Goal: Information Seeking & Learning: Learn about a topic

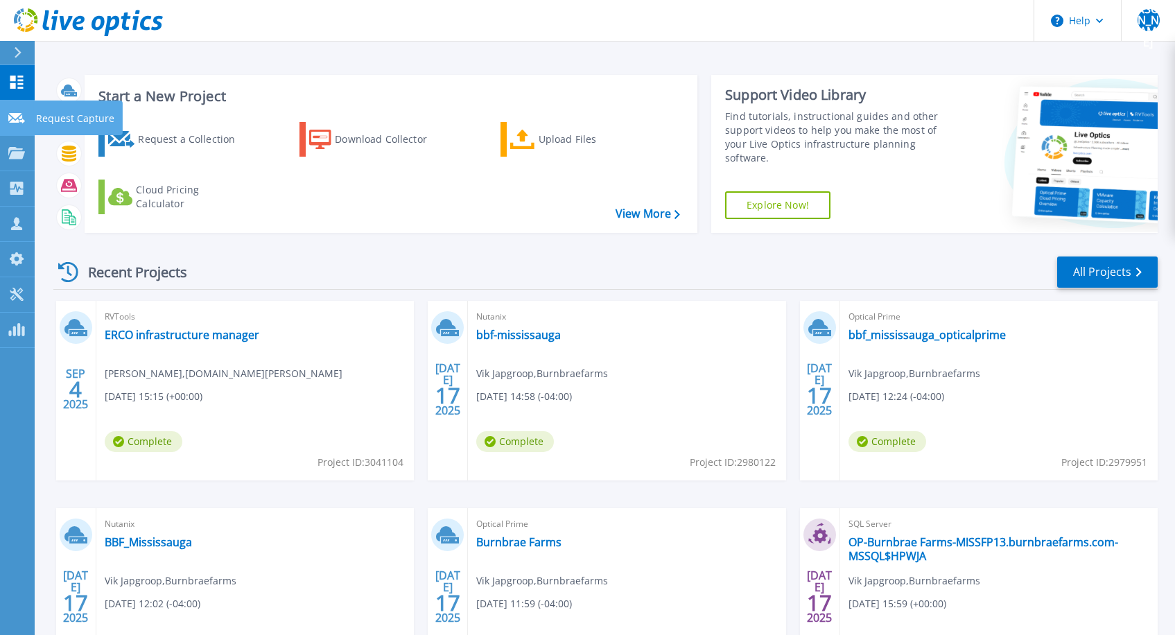
click at [22, 101] on link "Request Capture Request Capture" at bounding box center [17, 118] width 35 height 35
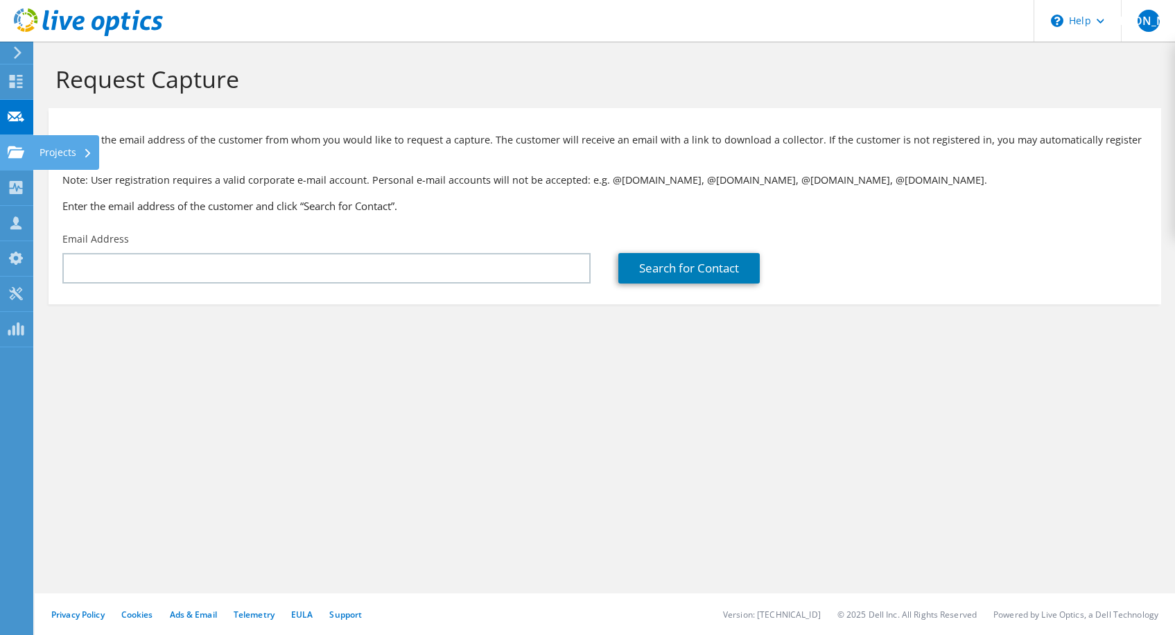
click at [21, 148] on icon at bounding box center [16, 152] width 17 height 13
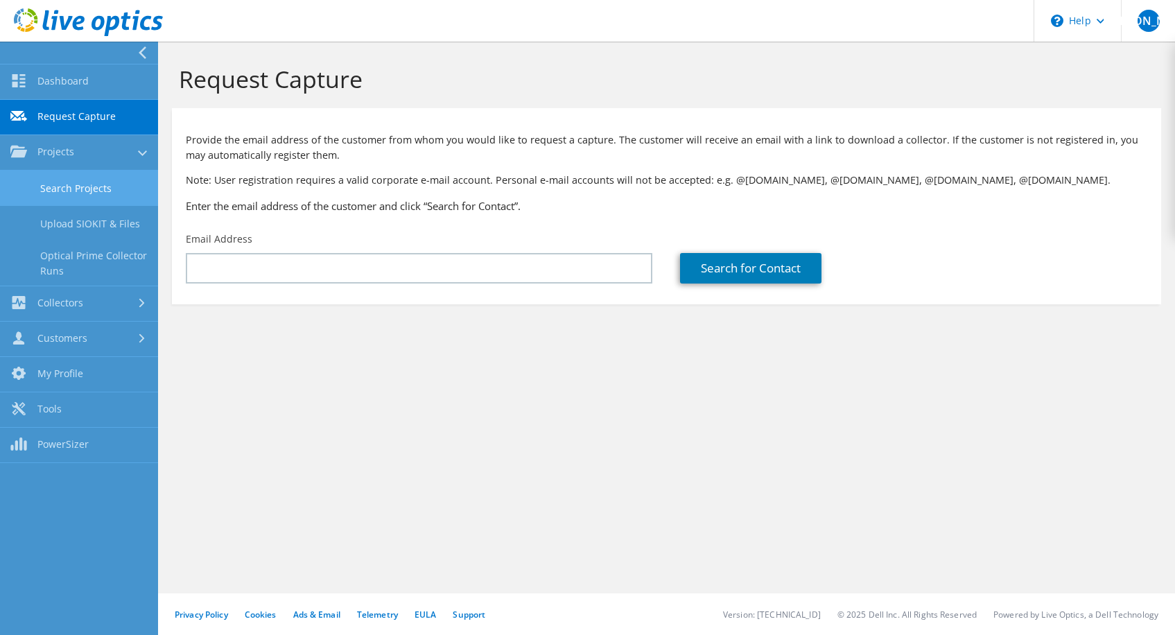
click at [77, 195] on link "Search Projects" at bounding box center [79, 188] width 158 height 35
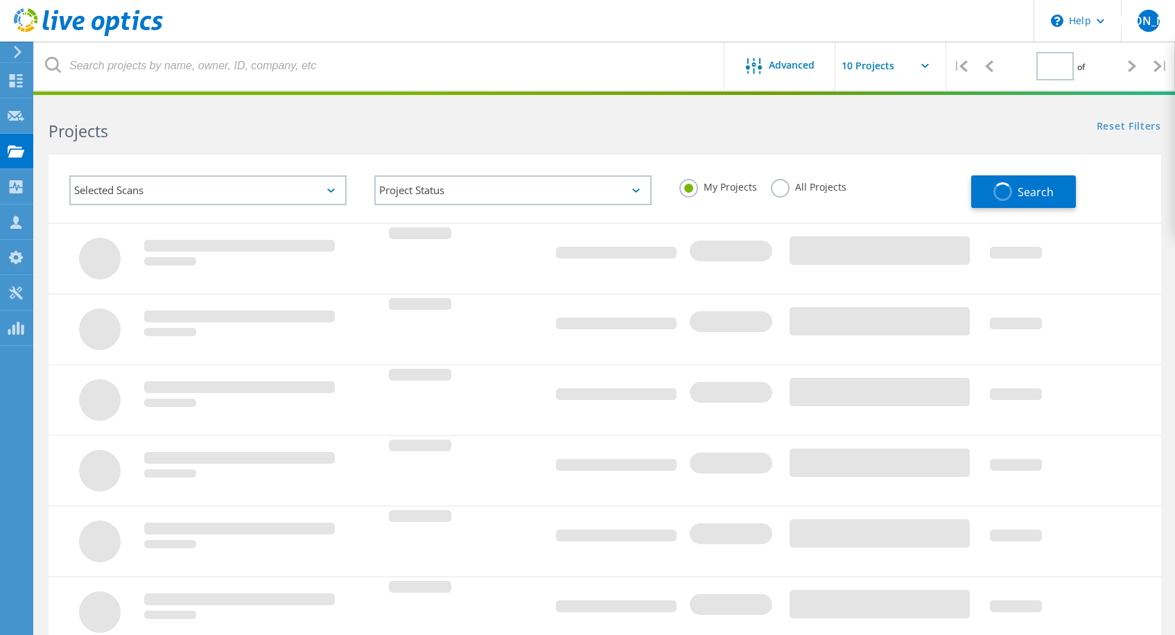
type input "1"
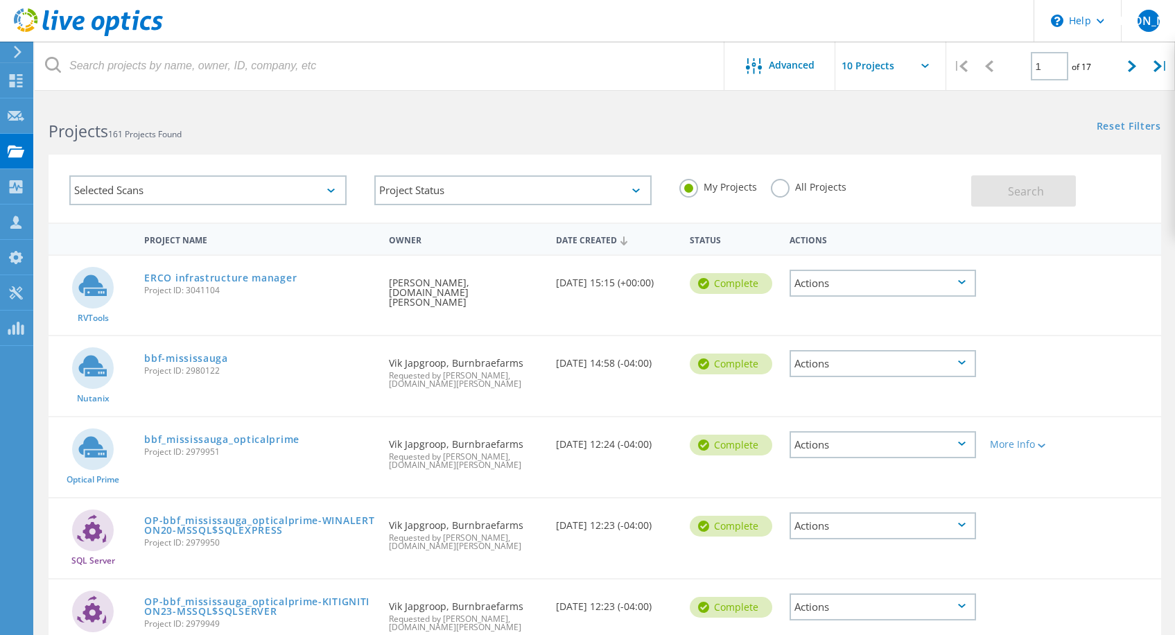
click at [786, 196] on div "All Projects" at bounding box center [809, 189] width 76 height 20
click at [776, 198] on div "My Projects All Projects" at bounding box center [818, 187] width 305 height 51
click at [782, 177] on div "My Projects All Projects" at bounding box center [818, 187] width 305 height 51
click at [777, 189] on label "All Projects" at bounding box center [809, 185] width 76 height 13
click at [0, 0] on input "All Projects" at bounding box center [0, 0] width 0 height 0
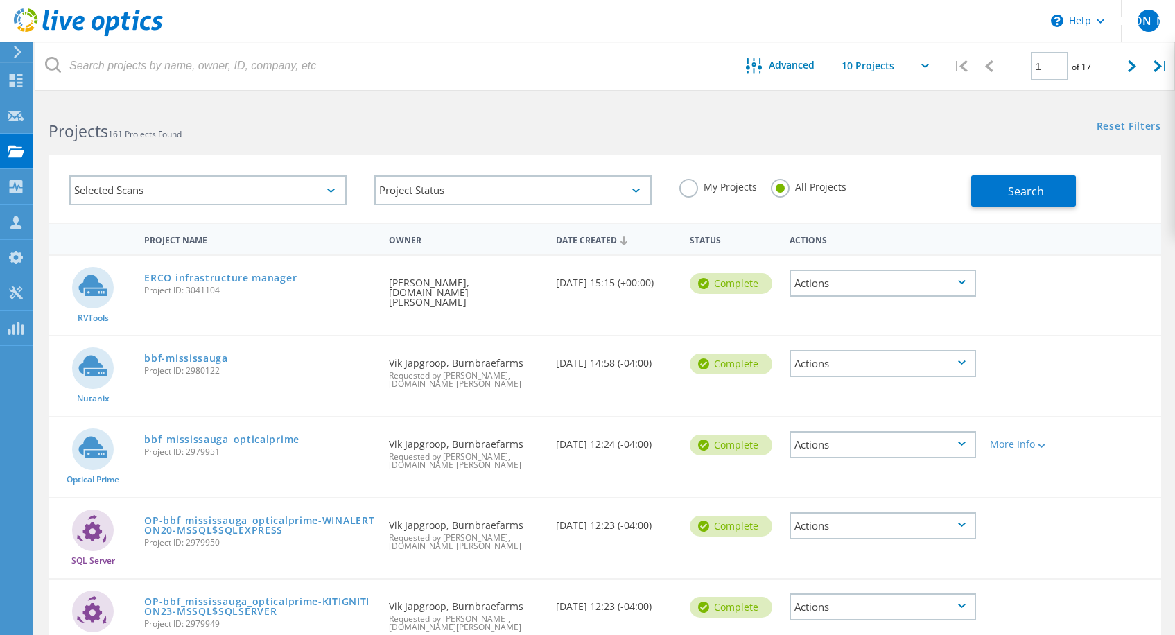
click at [783, 187] on label "All Projects" at bounding box center [809, 185] width 76 height 13
click at [0, 0] on input "All Projects" at bounding box center [0, 0] width 0 height 0
click at [979, 201] on button "Search" at bounding box center [1024, 190] width 105 height 31
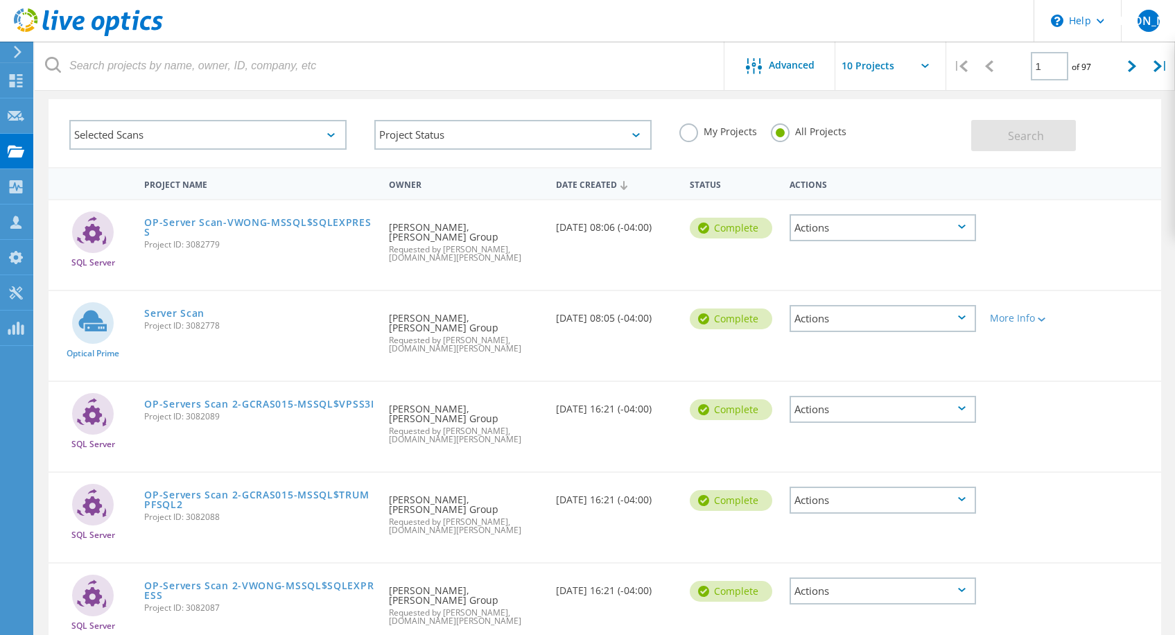
scroll to position [59, 0]
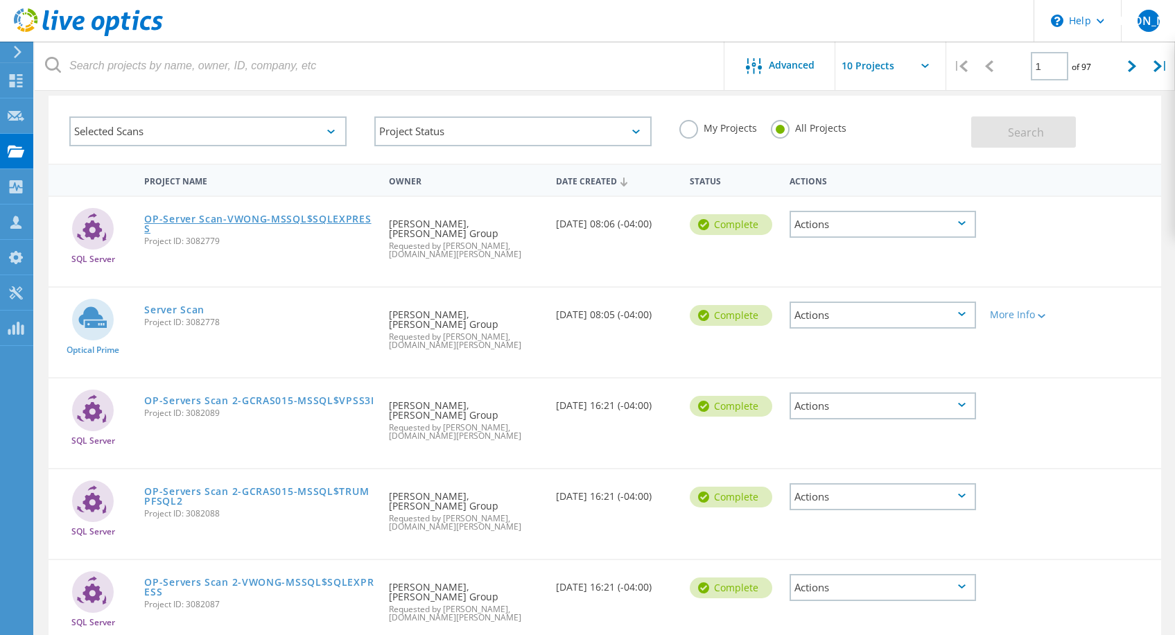
click at [307, 223] on link "OP-Server Scan-VWONG-MSSQL$SQLEXPRESS" at bounding box center [259, 223] width 231 height 19
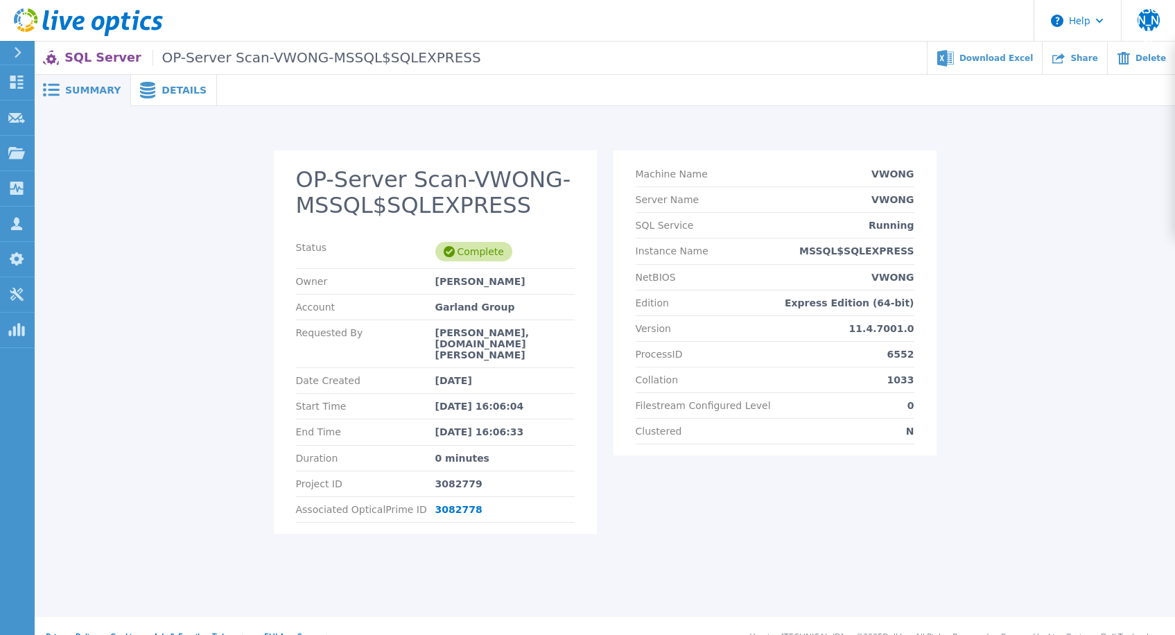
click at [988, 348] on div "OP-Server Scan-VWONG-MSSQL$SQLEXPRESS Status Complete Owner Ismael Romero Accou…" at bounding box center [605, 350] width 1114 height 400
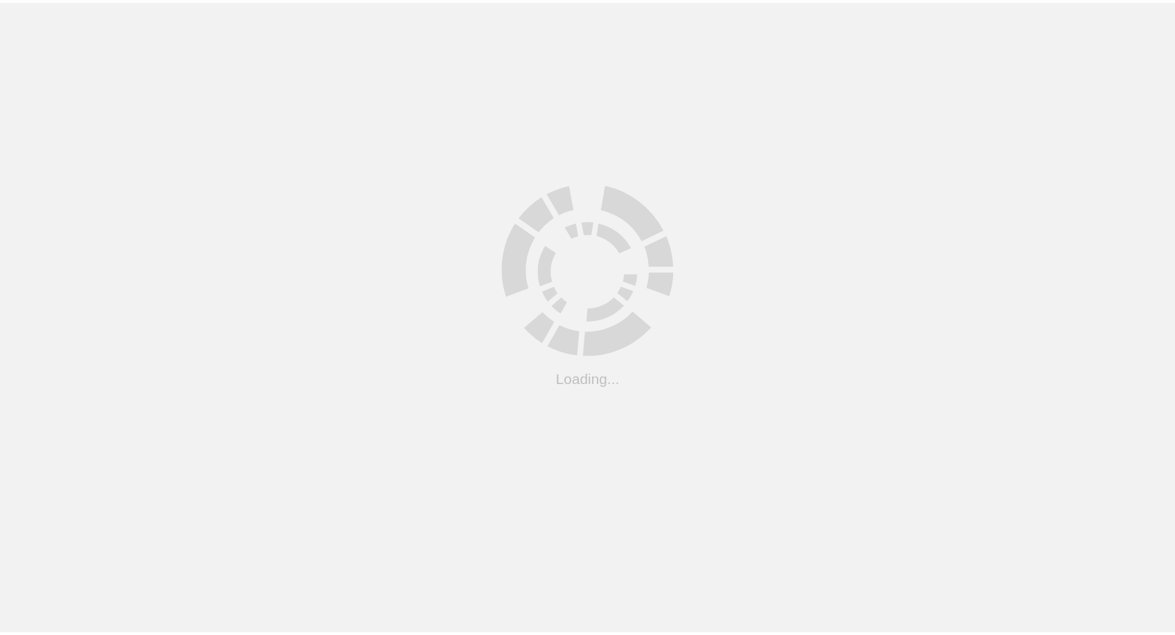
scroll to position [59, 0]
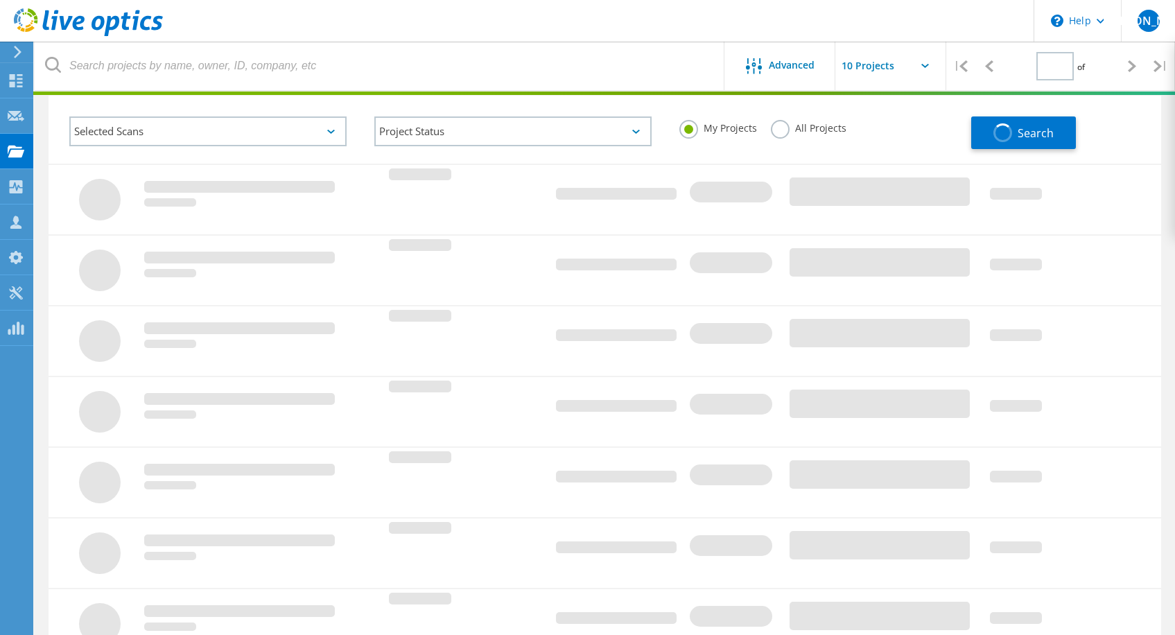
type input "1"
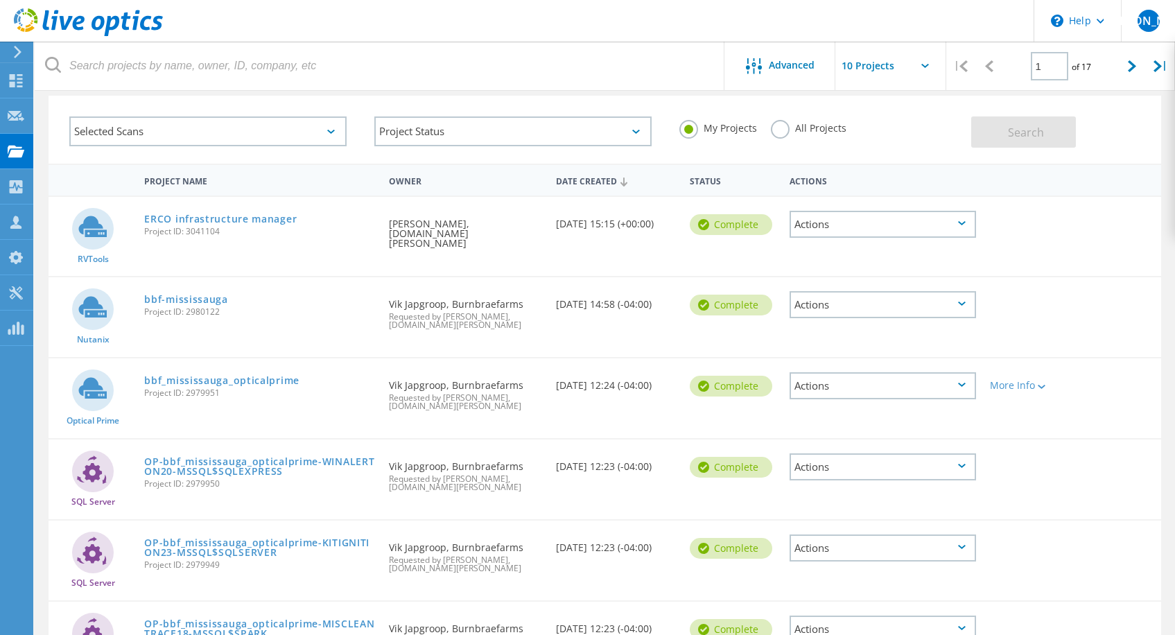
click at [789, 137] on div "All Projects" at bounding box center [809, 130] width 76 height 20
click at [773, 121] on label "All Projects" at bounding box center [809, 126] width 76 height 13
click at [0, 0] on input "All Projects" at bounding box center [0, 0] width 0 height 0
click at [994, 147] on div "Selected Scans Project Status In Progress Complete Published Anonymous Archived…" at bounding box center [605, 130] width 1113 height 68
click at [992, 144] on button "Search" at bounding box center [1024, 132] width 105 height 31
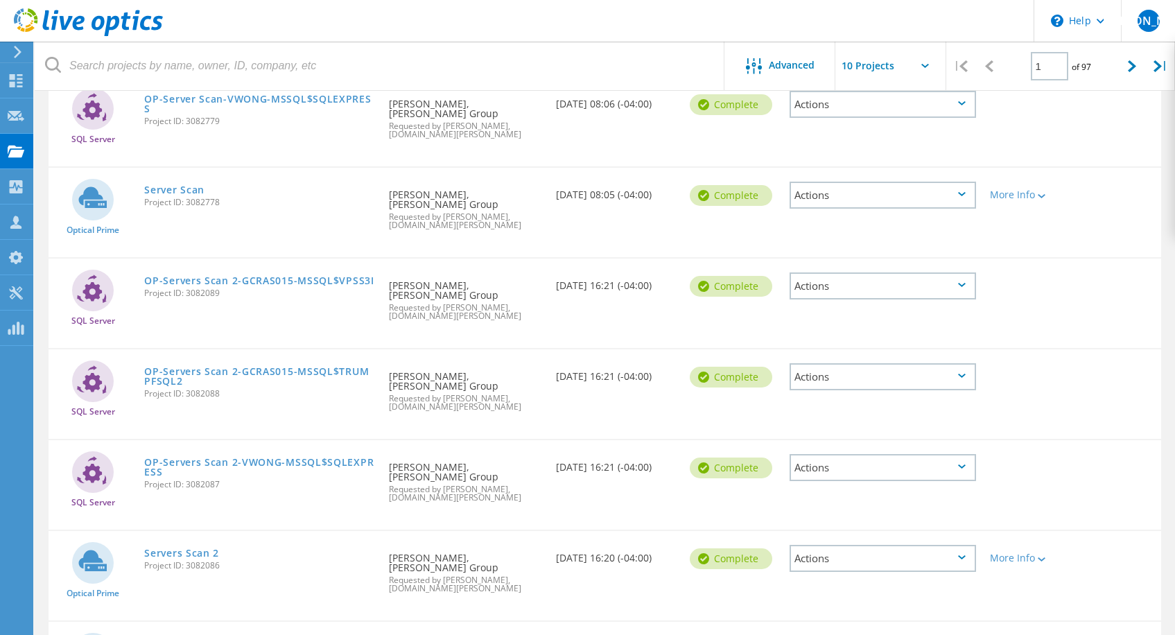
scroll to position [191, 0]
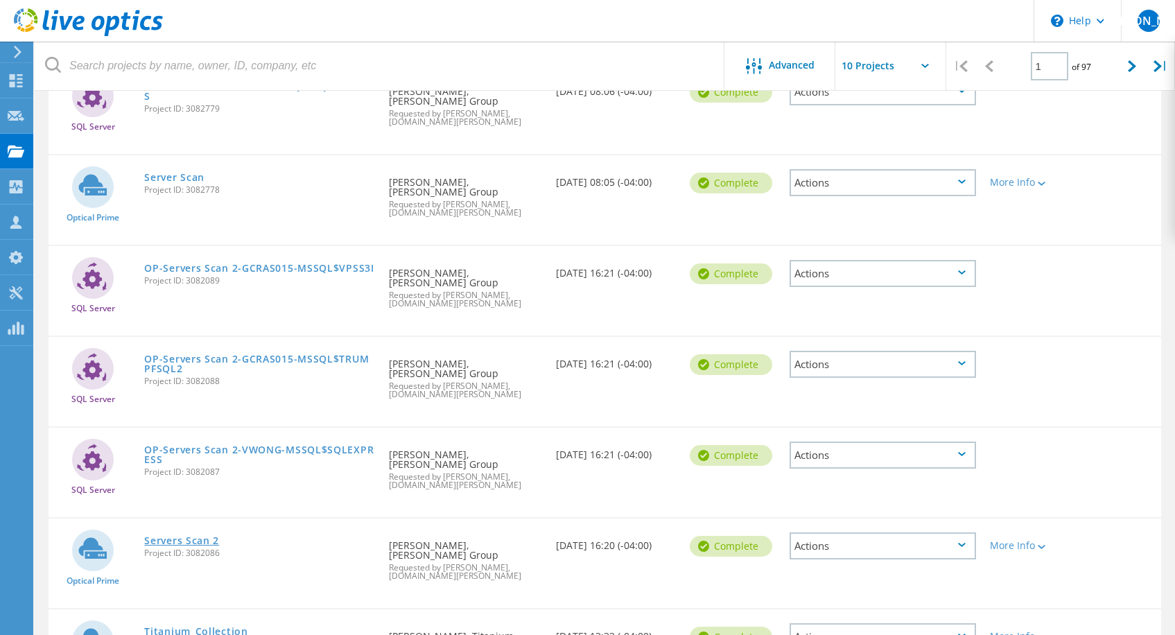
click at [203, 536] on link "Servers Scan 2" at bounding box center [181, 541] width 75 height 10
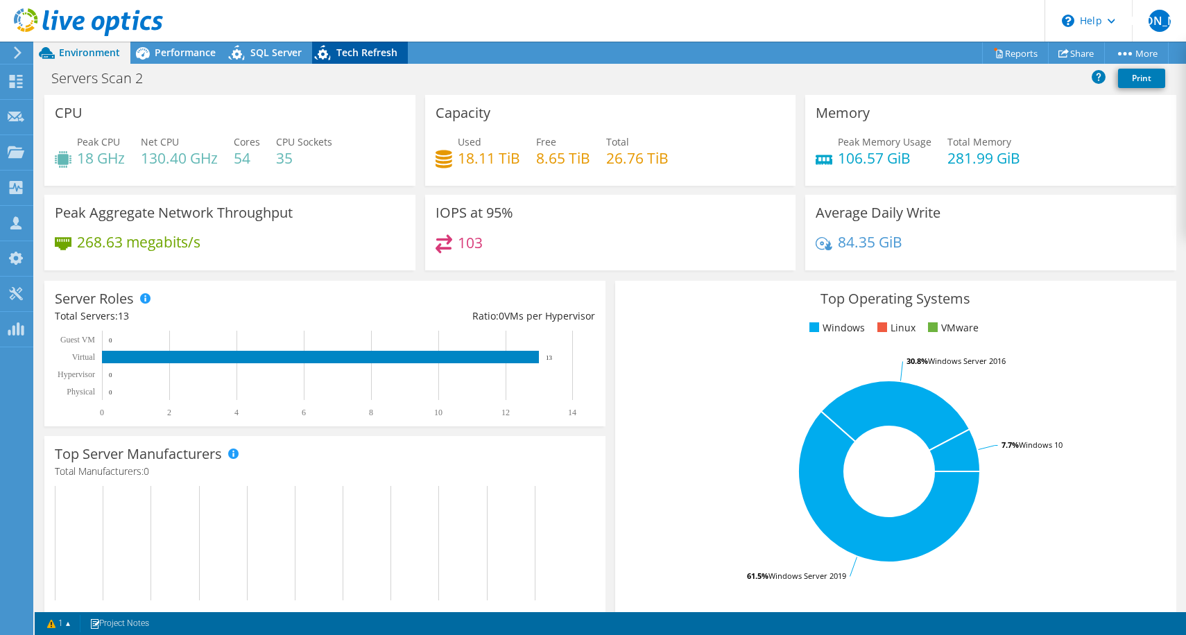
click at [378, 55] on span "Tech Refresh" at bounding box center [366, 52] width 61 height 13
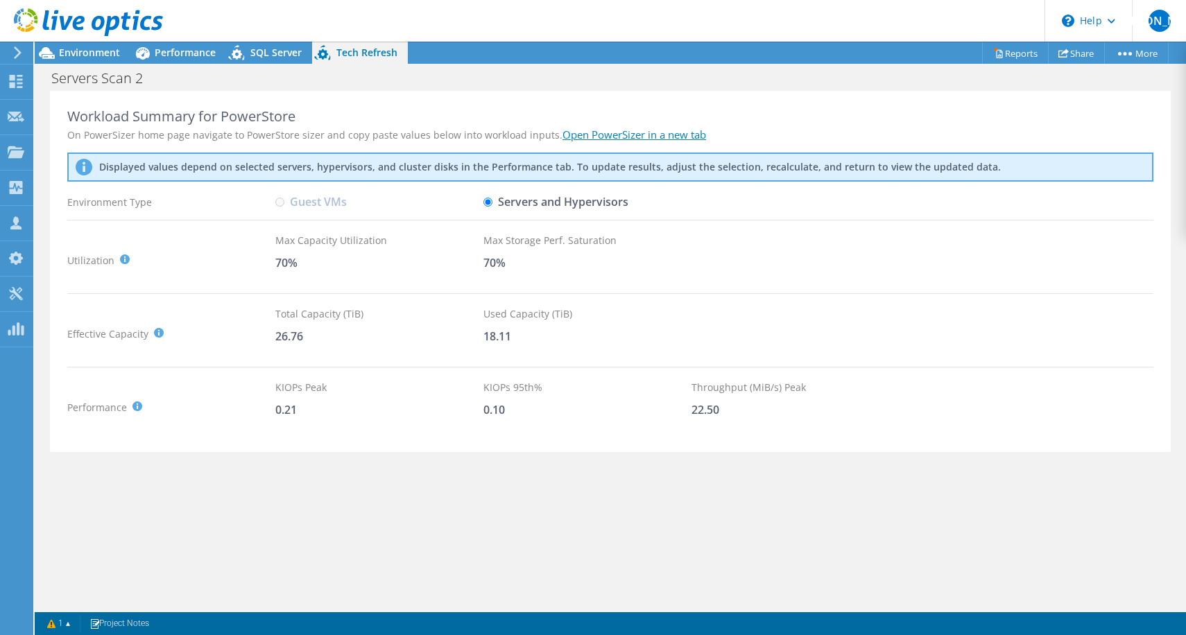
click at [97, 42] on div at bounding box center [81, 23] width 163 height 46
click at [95, 50] on span "Environment" at bounding box center [89, 52] width 61 height 13
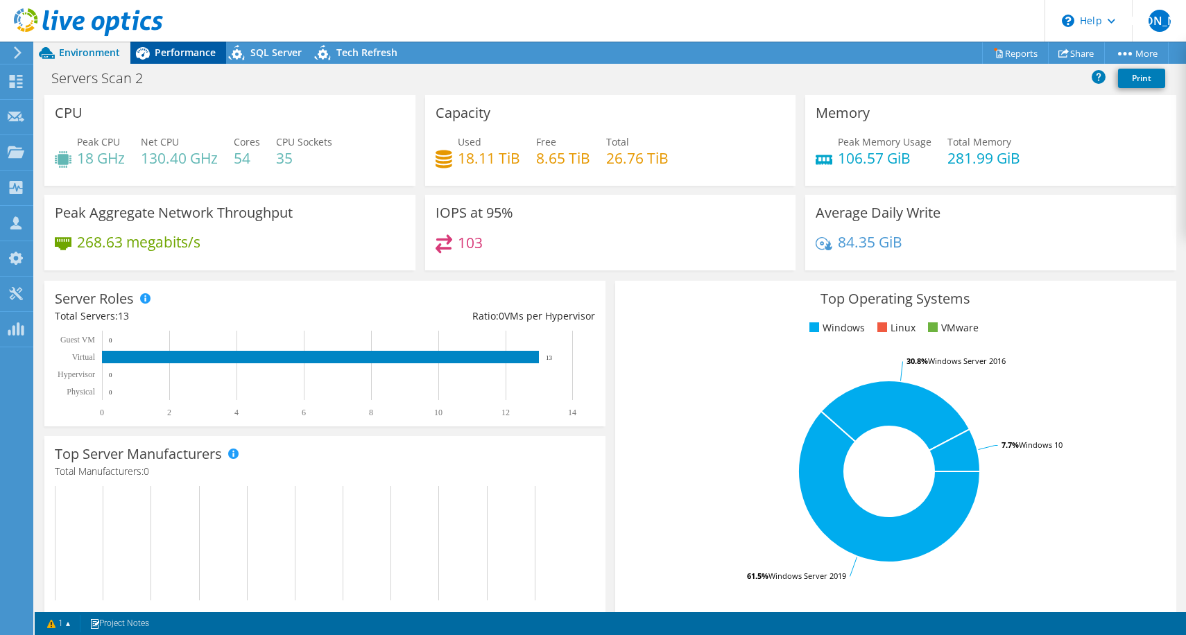
click at [197, 57] on span "Performance" at bounding box center [185, 52] width 61 height 13
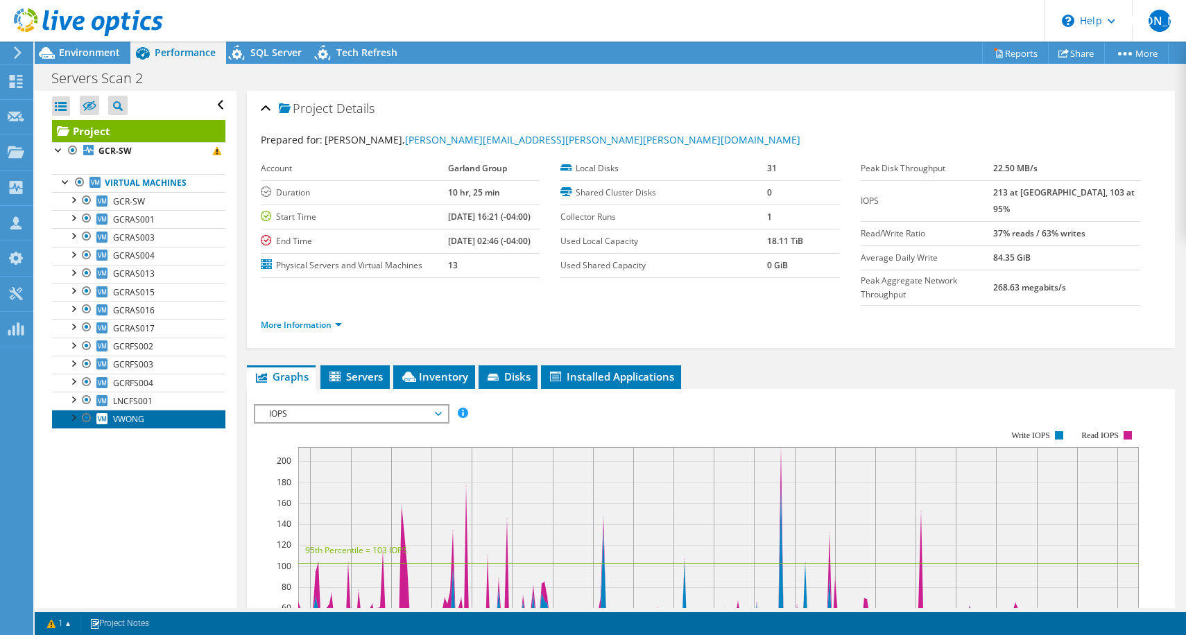
click at [143, 415] on span "VWONG" at bounding box center [128, 419] width 31 height 12
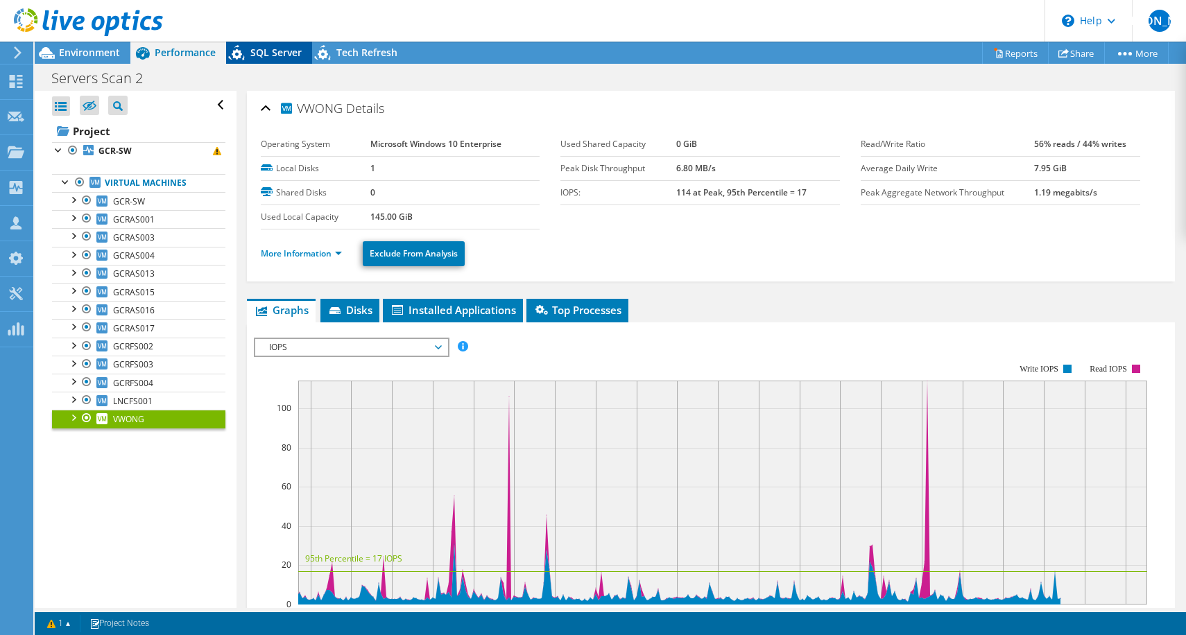
click at [286, 48] on span "SQL Server" at bounding box center [275, 52] width 51 height 13
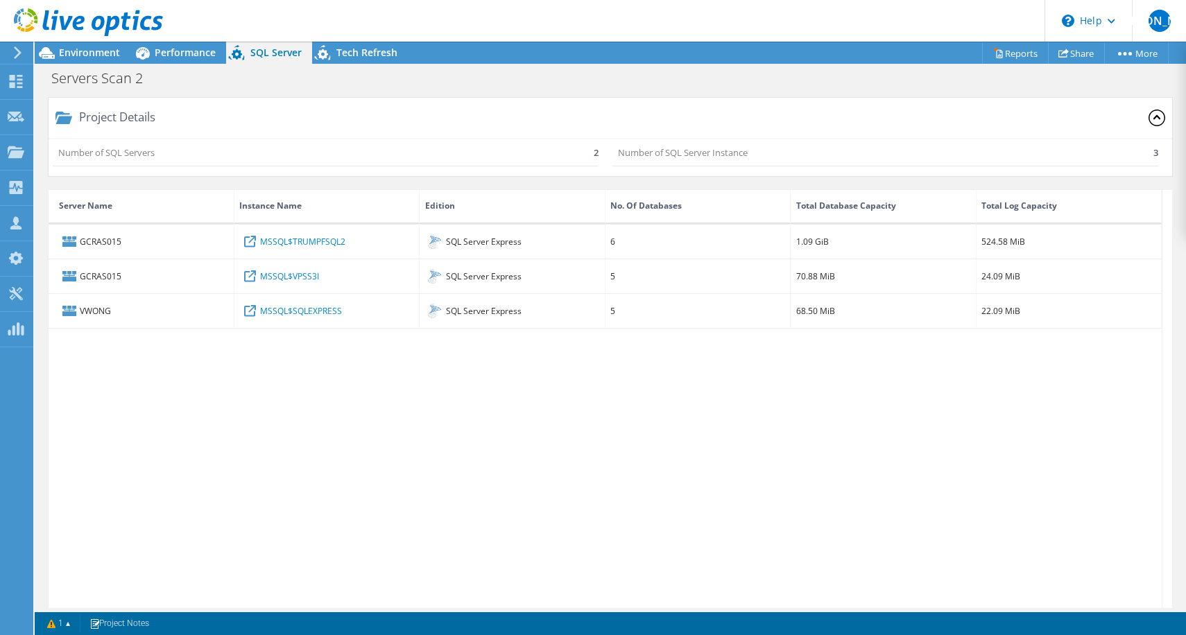
click at [797, 462] on div "GCRAS015 MSSQL$TRUMPFSQL2 SQL Server Express 6 1.09 GiB 524.58 MiB GCRAS015 MSS…" at bounding box center [605, 423] width 1113 height 397
click at [825, 431] on div "GCRAS015 MSSQL$TRUMPFSQL2 SQL Server Express 6 1.09 GiB 524.58 MiB GCRAS015 MSS…" at bounding box center [605, 423] width 1113 height 397
click at [194, 51] on span "Performance" at bounding box center [185, 52] width 61 height 13
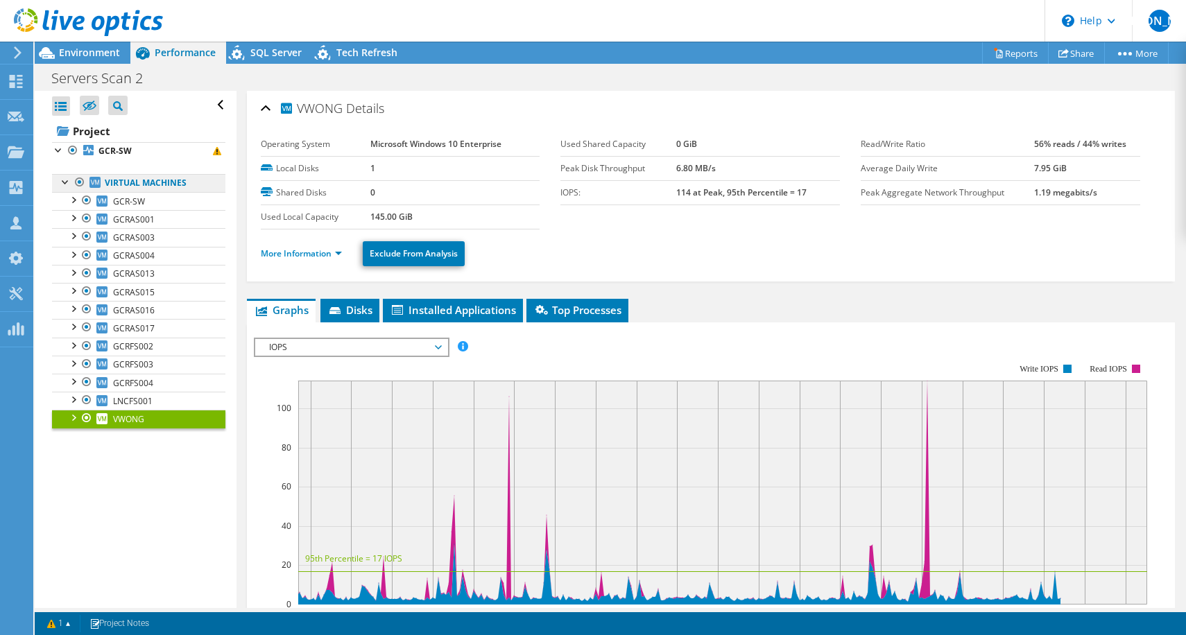
click at [154, 179] on link "Virtual Machines" at bounding box center [138, 183] width 173 height 18
click at [119, 149] on b "GCR-SW" at bounding box center [114, 151] width 33 height 12
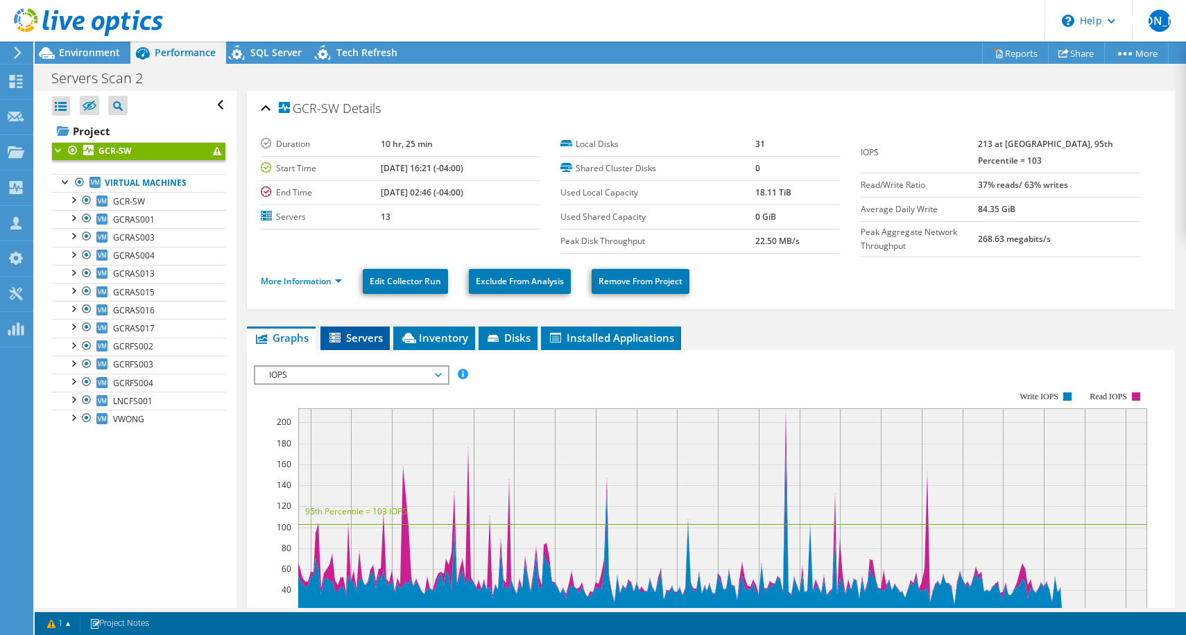
click at [363, 343] on span "Servers" at bounding box center [354, 338] width 55 height 14
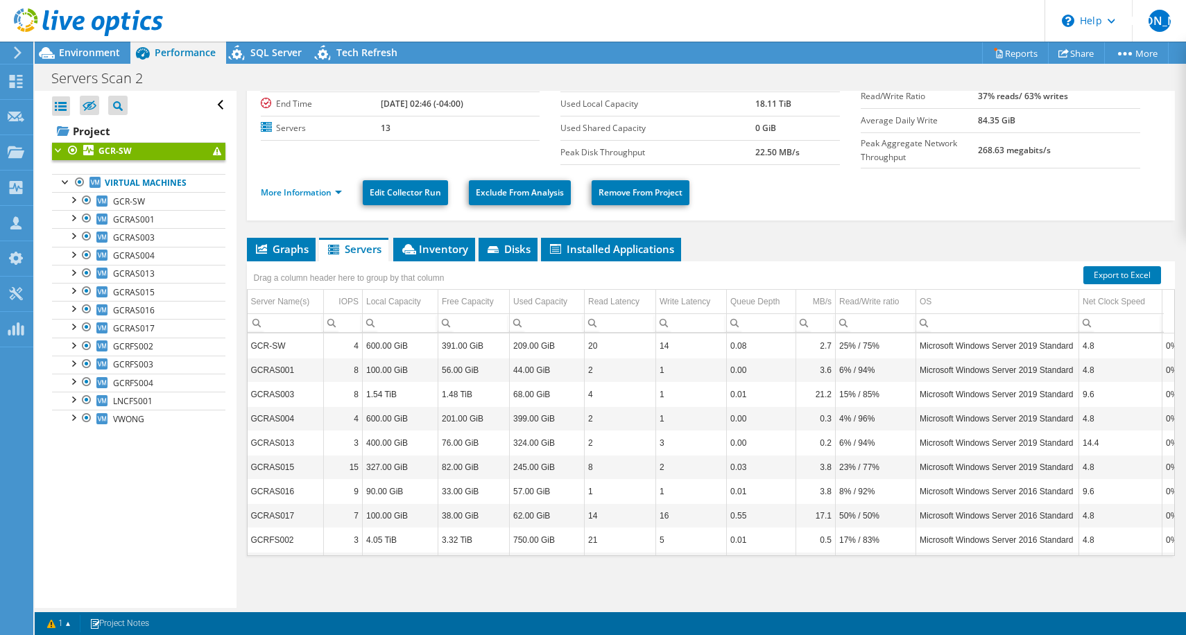
scroll to position [105, 0]
click at [279, 532] on td "VWONG" at bounding box center [286, 543] width 76 height 24
click at [635, 243] on span "Installed Applications" at bounding box center [611, 249] width 126 height 14
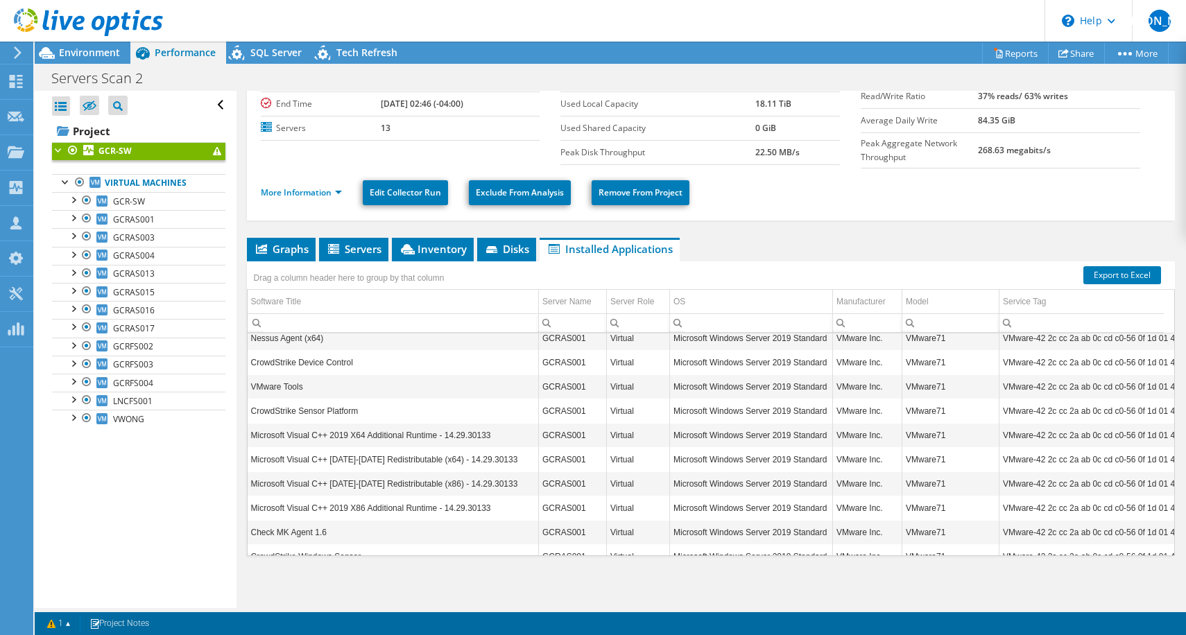
scroll to position [906, 0]
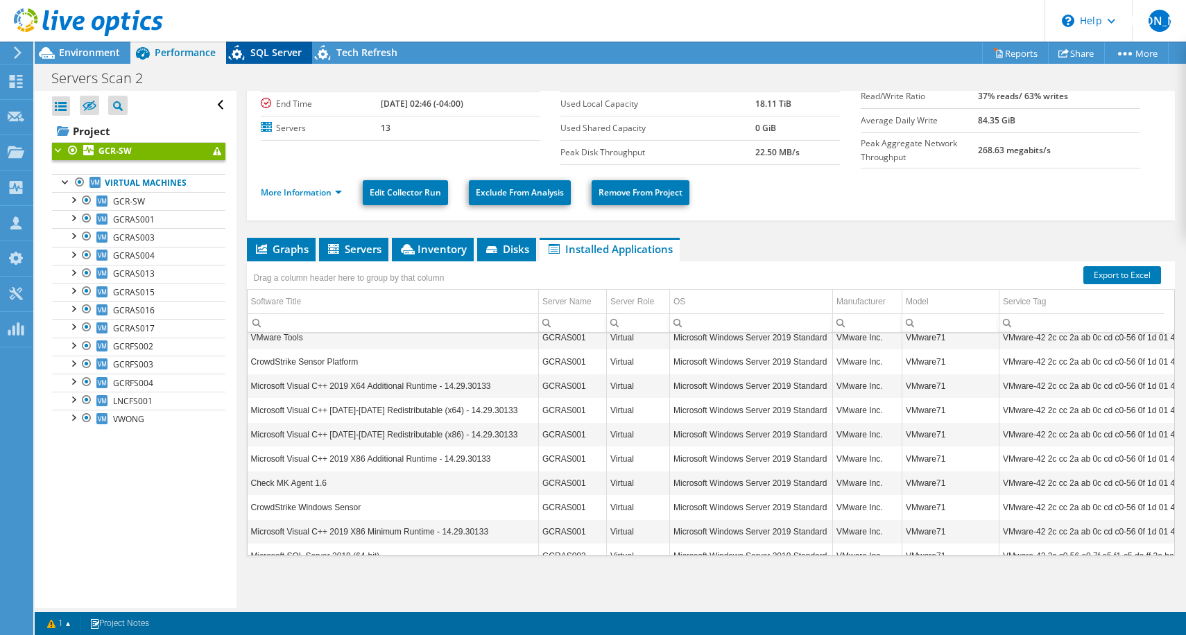
click at [264, 52] on span "SQL Server" at bounding box center [275, 52] width 51 height 13
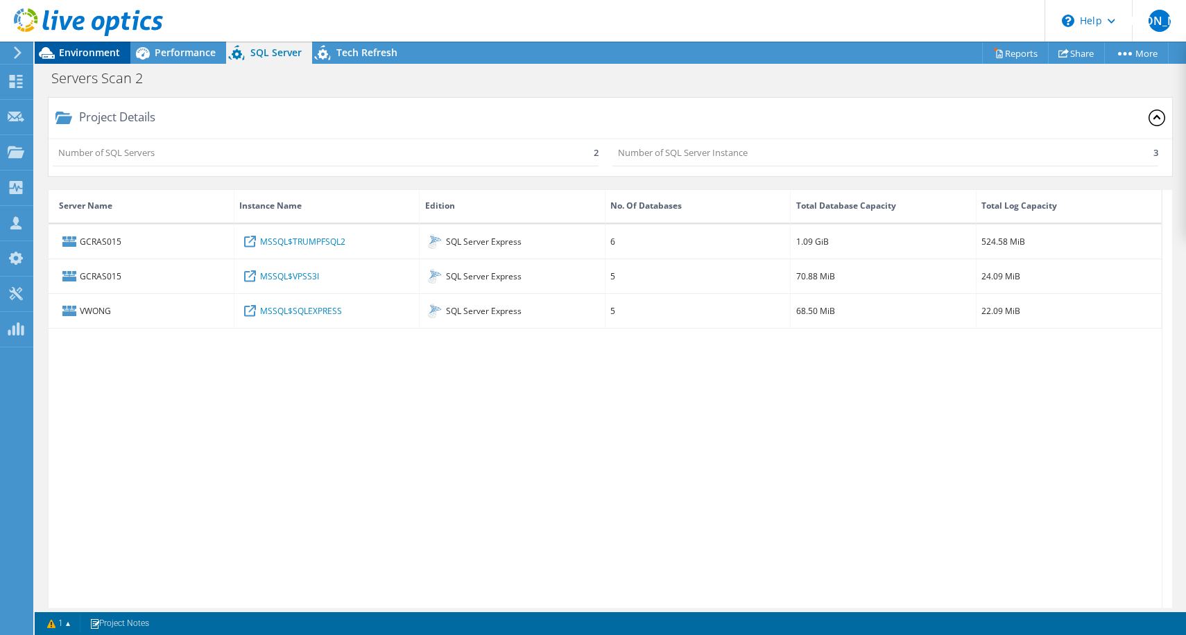
click at [96, 53] on span "Environment" at bounding box center [89, 52] width 61 height 13
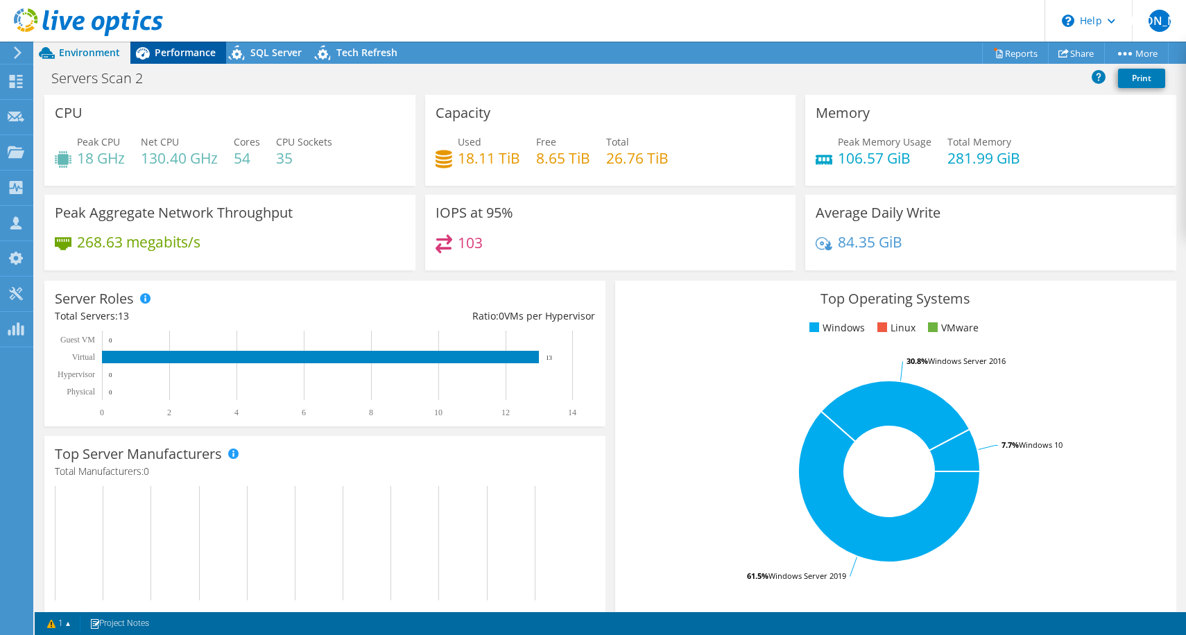
click at [204, 48] on span "Performance" at bounding box center [185, 52] width 61 height 13
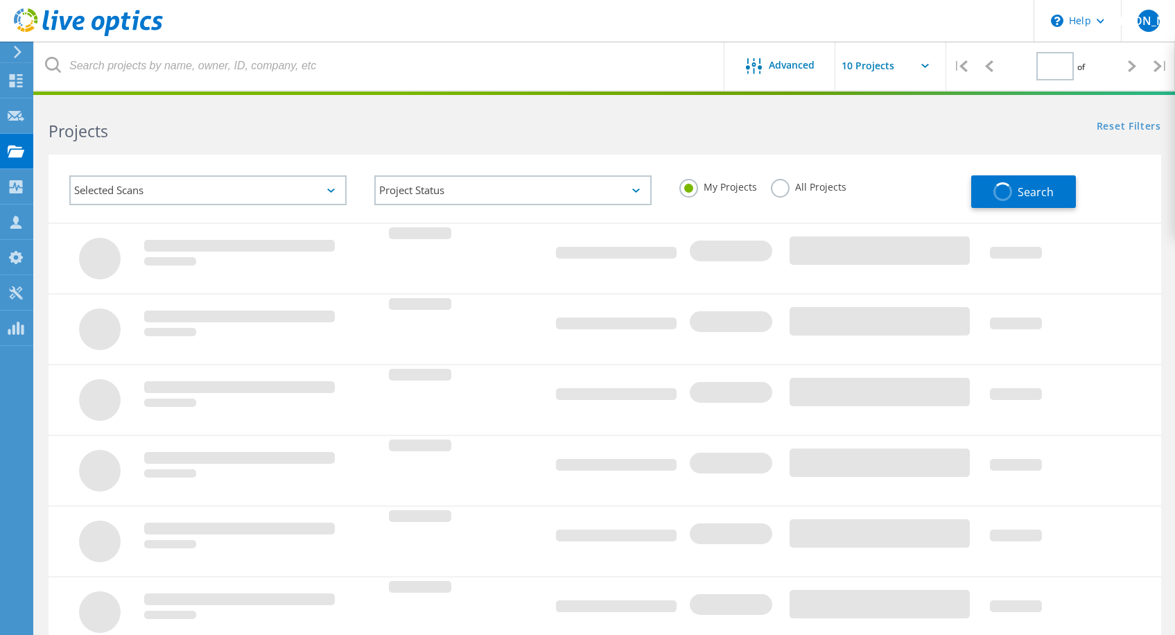
type input "1"
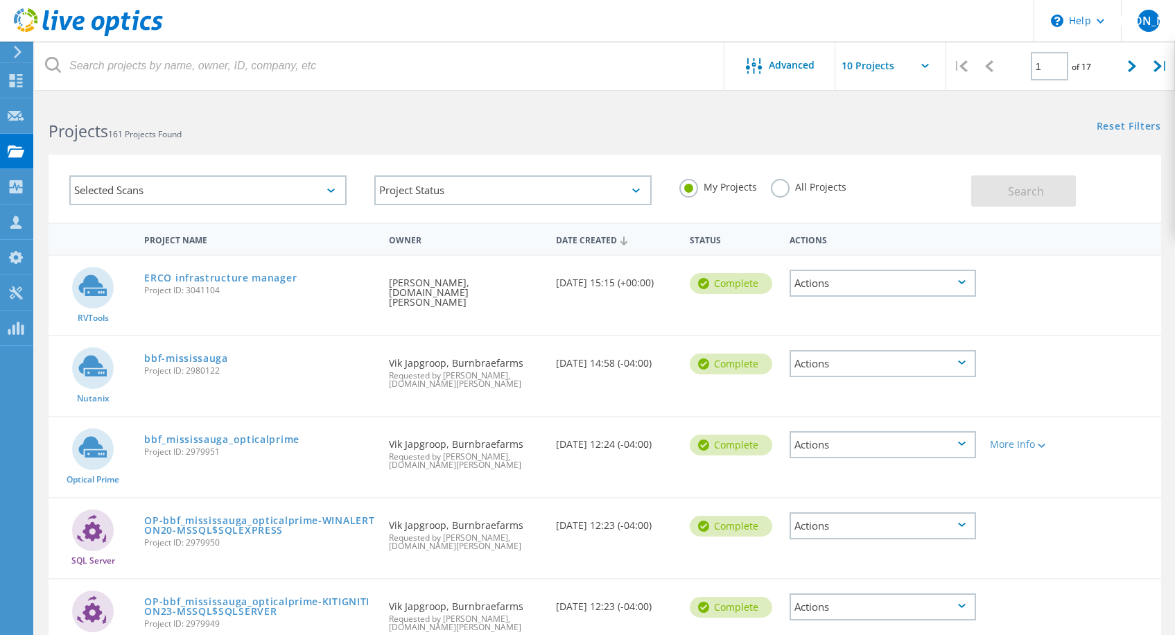
click at [829, 190] on label "All Projects" at bounding box center [809, 185] width 76 height 13
click at [0, 0] on input "All Projects" at bounding box center [0, 0] width 0 height 0
click at [992, 183] on button "Search" at bounding box center [1024, 190] width 105 height 31
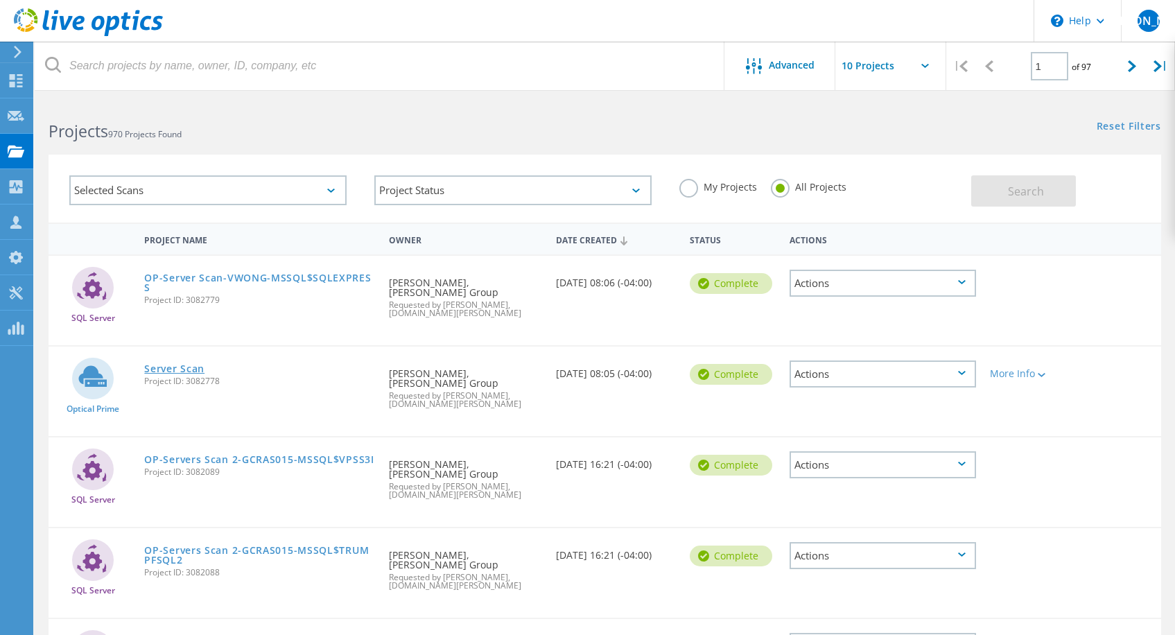
click at [195, 364] on link "Server Scan" at bounding box center [174, 369] width 60 height 10
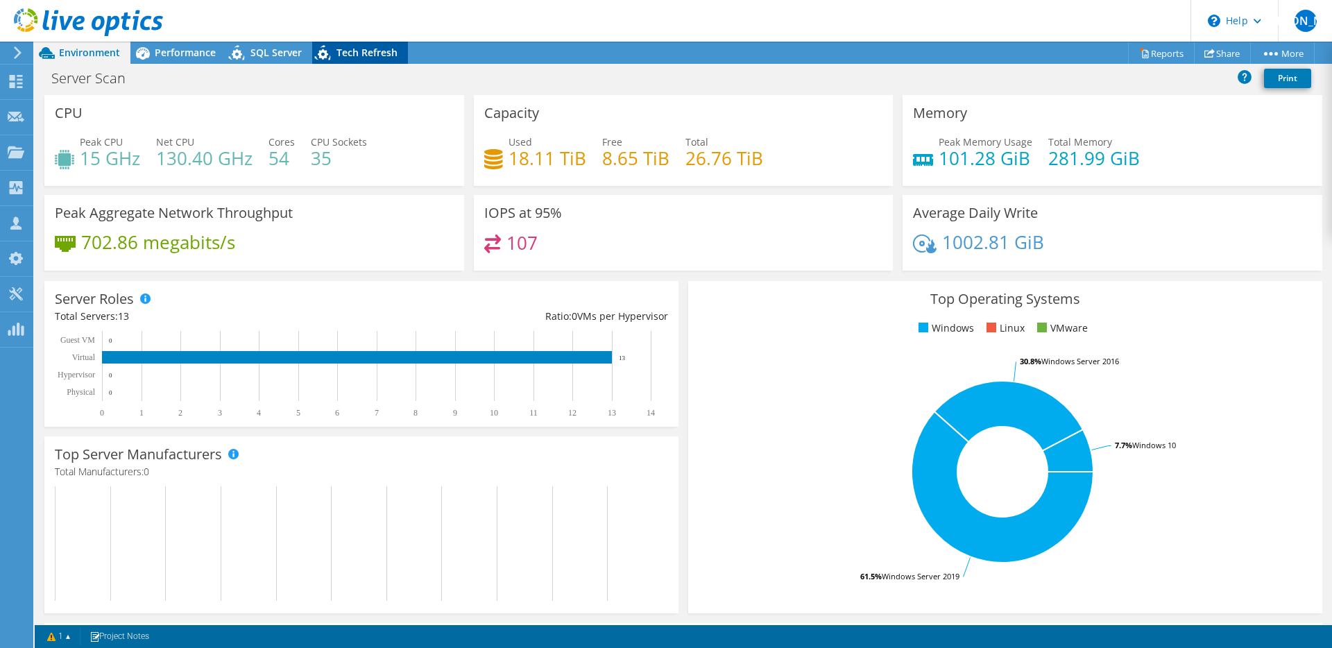
click at [370, 51] on span "Tech Refresh" at bounding box center [366, 52] width 61 height 13
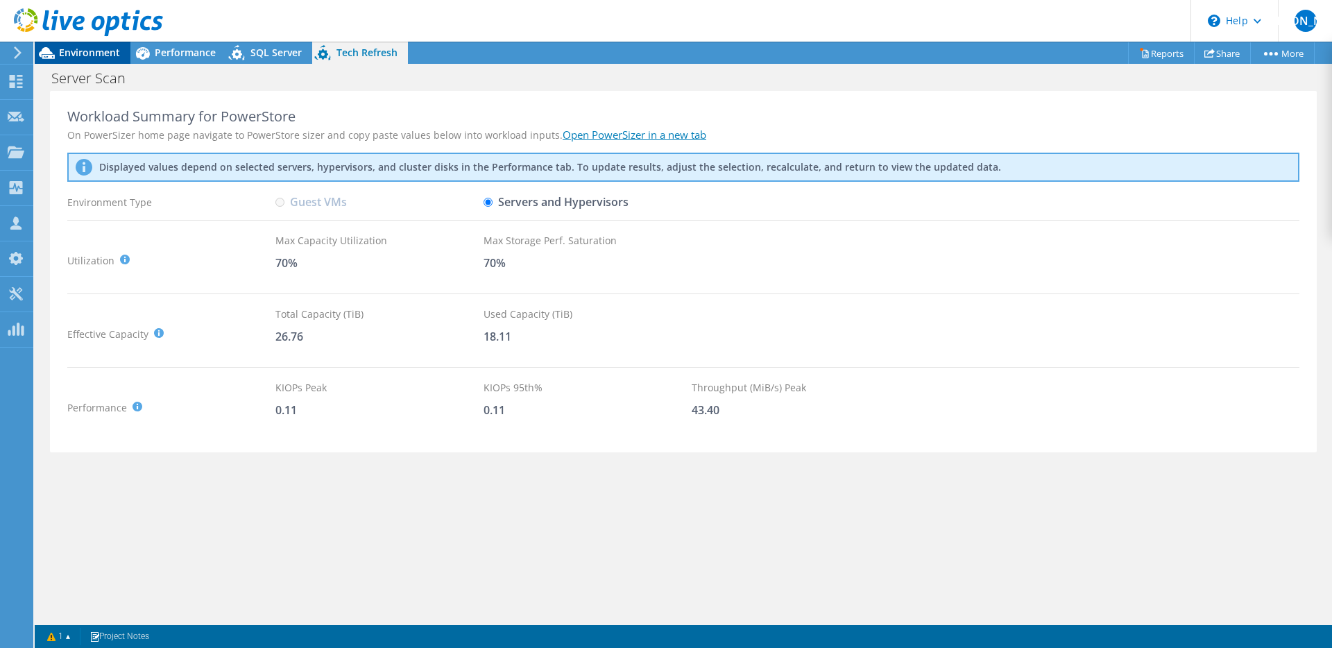
click at [94, 55] on span "Environment" at bounding box center [89, 52] width 61 height 13
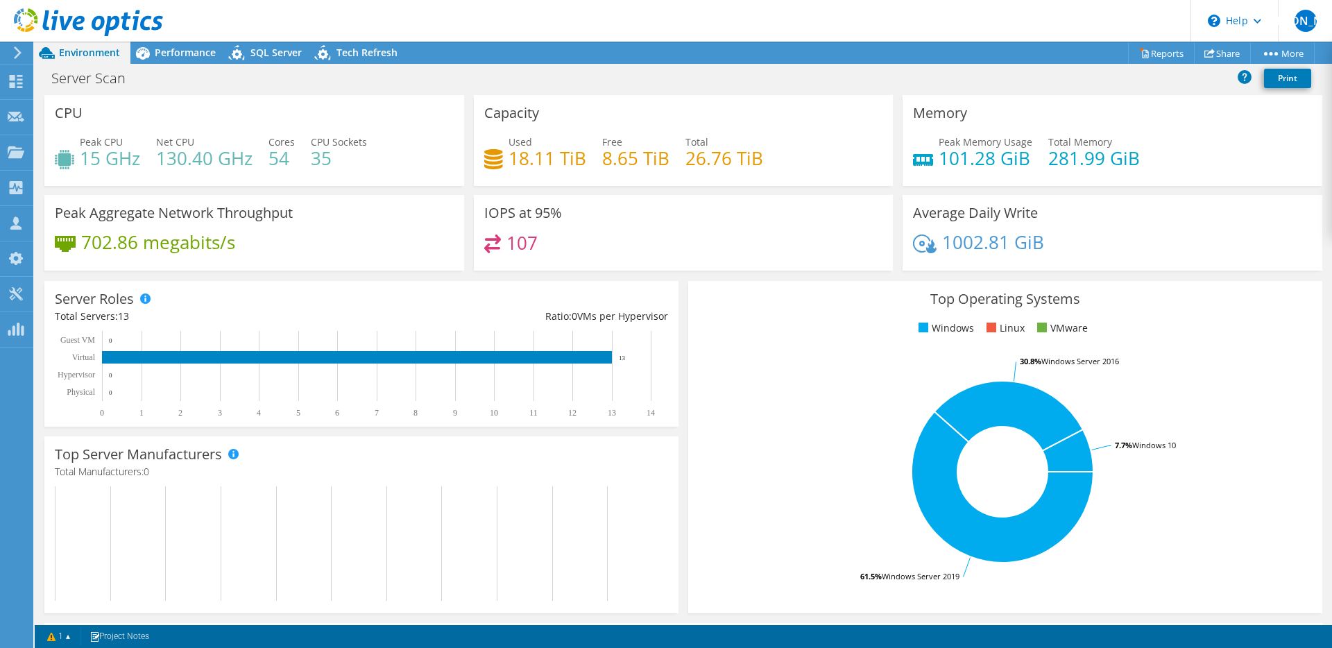
click at [982, 150] on h4 "101.28 GiB" at bounding box center [985, 157] width 94 height 15
click at [165, 67] on div "Server Scan Print" at bounding box center [683, 78] width 1297 height 26
click at [169, 59] on div "Performance" at bounding box center [178, 53] width 96 height 22
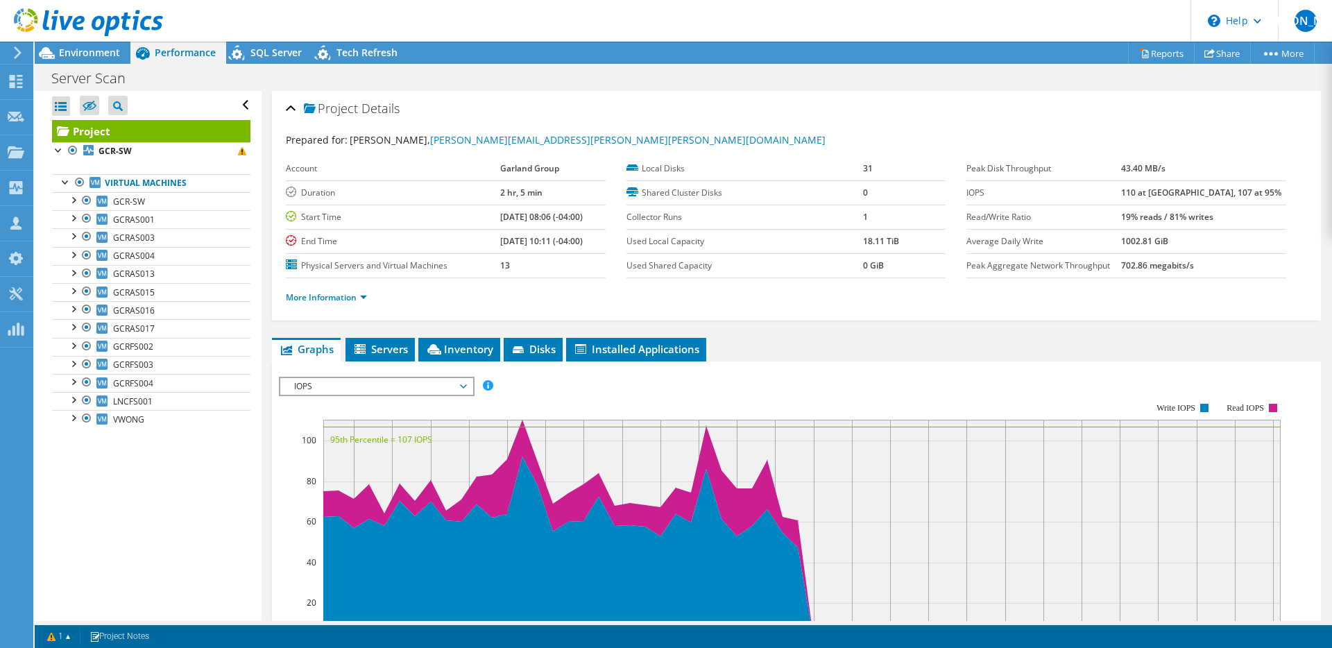
click at [170, 48] on span "Performance" at bounding box center [185, 52] width 61 height 13
click at [655, 134] on div "Prepared for: [PERSON_NAME], [PERSON_NAME][EMAIL_ADDRESS][PERSON_NAME][PERSON_N…" at bounding box center [796, 140] width 1021 height 16
click at [397, 341] on li "Servers" at bounding box center [379, 350] width 69 height 24
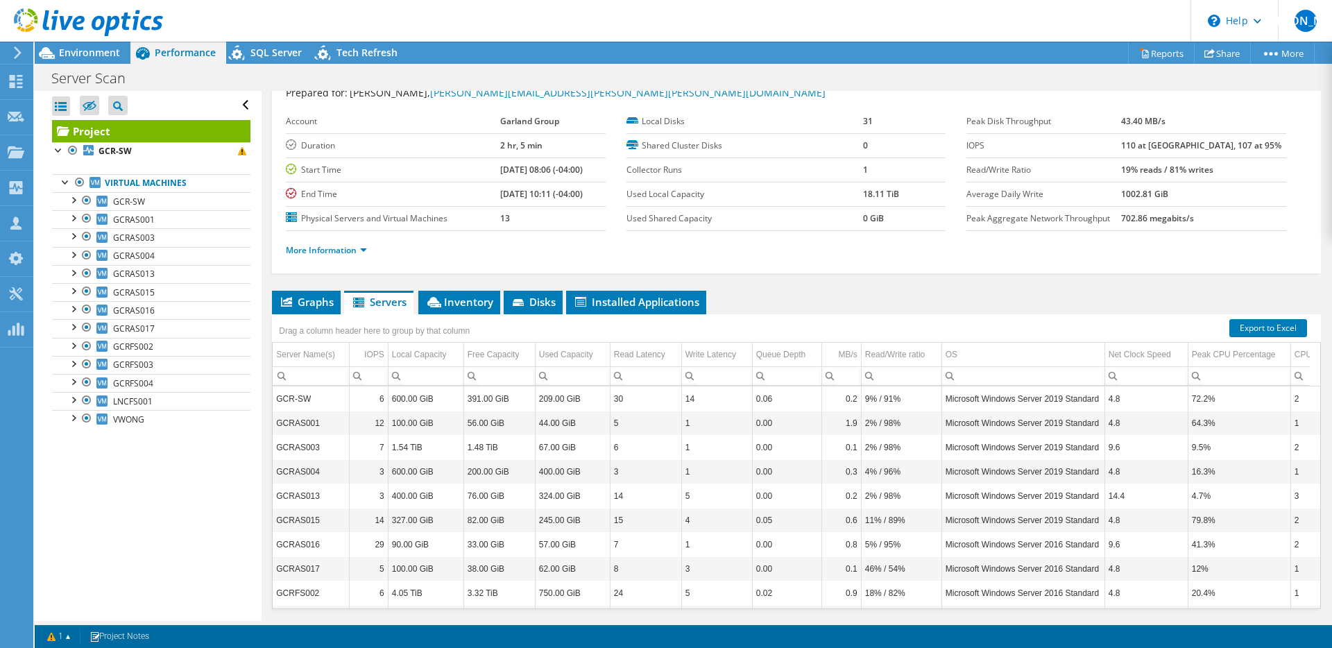
scroll to position [60, 0]
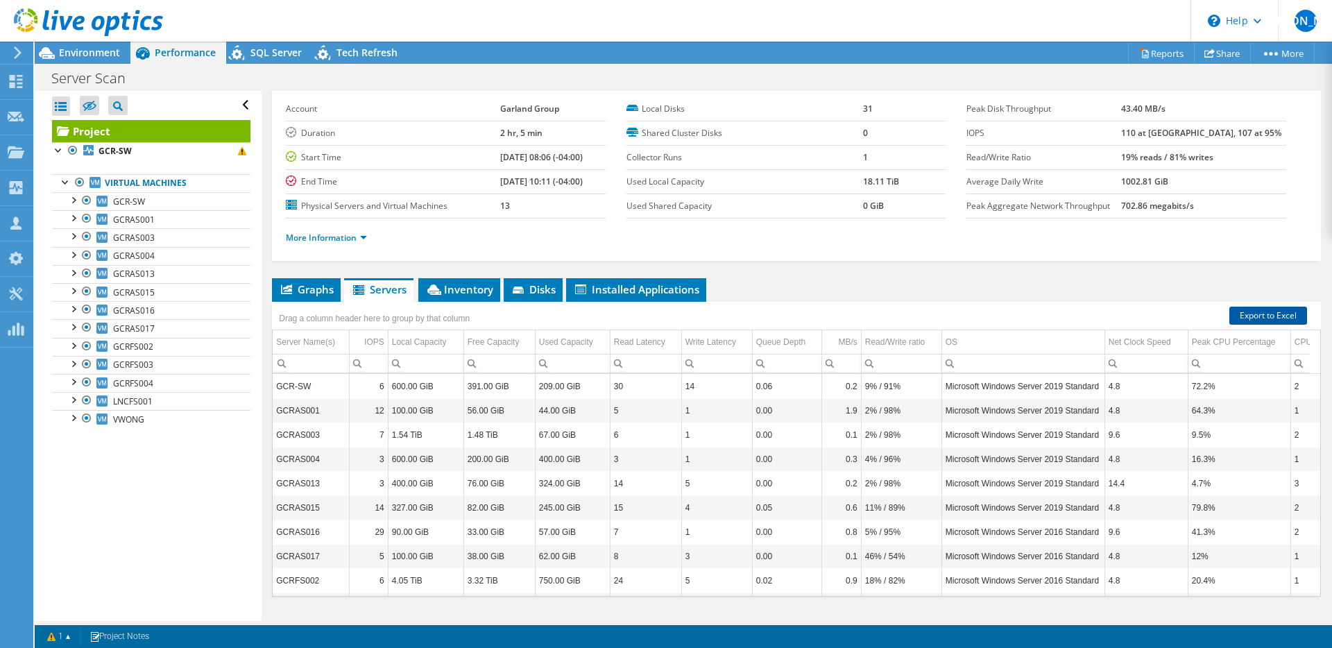
click at [1185, 313] on link "Export to Excel" at bounding box center [1268, 316] width 78 height 18
